Goal: Information Seeking & Learning: Understand process/instructions

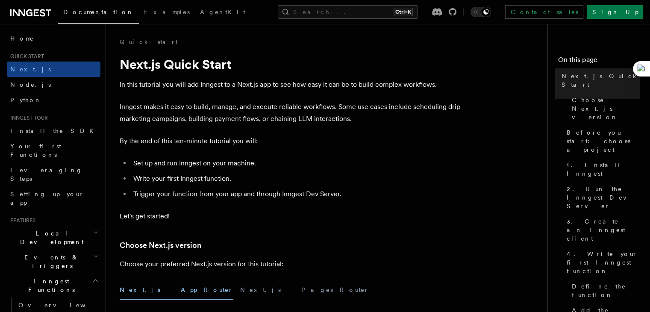
click at [80, 9] on span "Documentation" at bounding box center [98, 12] width 71 height 7
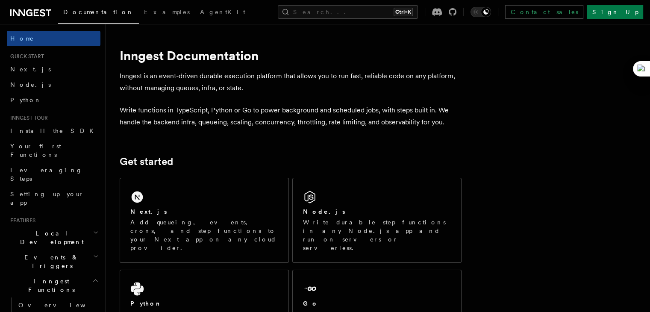
click at [84, 13] on span "Documentation" at bounding box center [98, 12] width 71 height 7
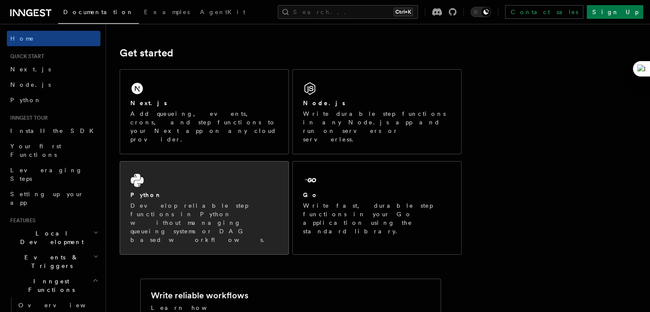
scroll to position [105, 0]
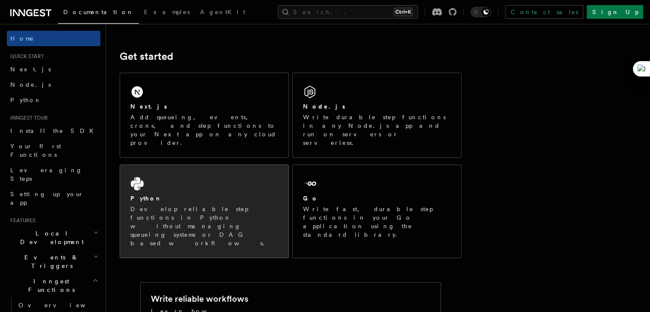
click at [173, 122] on p "Add queueing, events, crons, and step functions to your Next app on any cloud p…" at bounding box center [204, 130] width 148 height 34
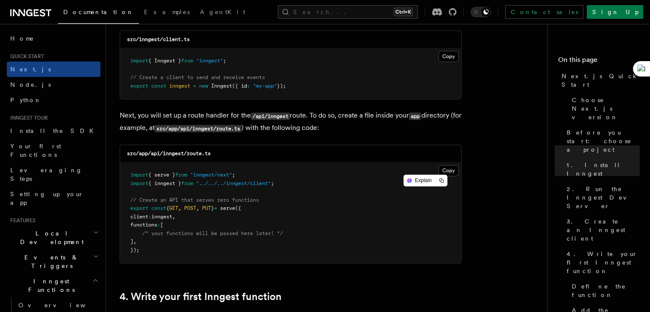
scroll to position [1129, 0]
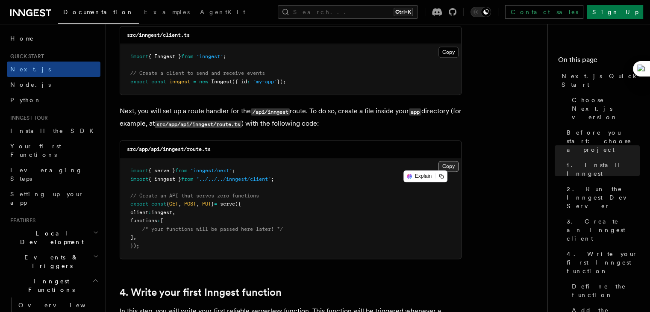
click at [450, 166] on button "Copy Copied" at bounding box center [449, 166] width 20 height 11
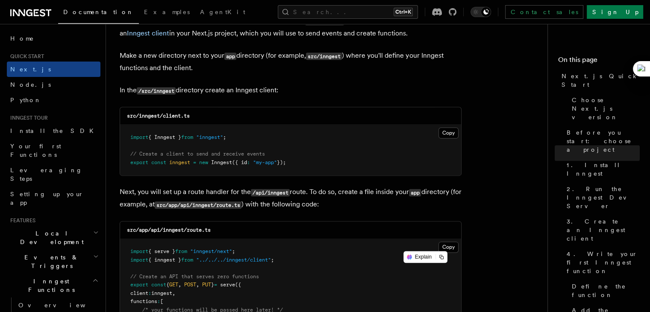
scroll to position [1047, 0]
click at [453, 246] on button "Copy Copied" at bounding box center [449, 247] width 20 height 11
